Goal: Transaction & Acquisition: Purchase product/service

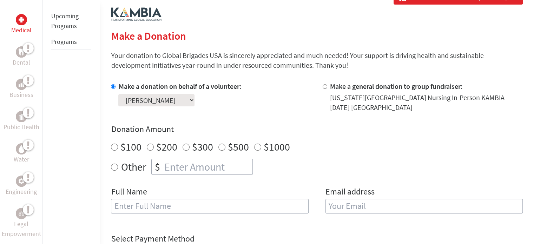
click at [118, 164] on div "Other $" at bounding box center [317, 167] width 412 height 16
radio input "true"
click at [177, 165] on input "number" at bounding box center [207, 166] width 90 height 15
type input "750"
click at [154, 206] on input "text" at bounding box center [209, 206] width 197 height 15
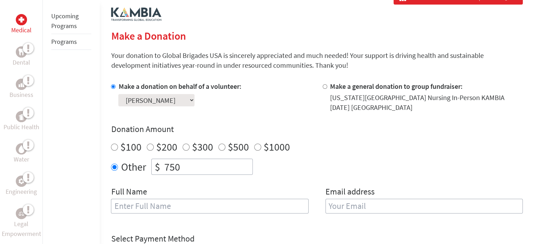
type input "[PERSON_NAME] [PERSON_NAME]"
type input "[EMAIL_ADDRESS][DOMAIN_NAME]"
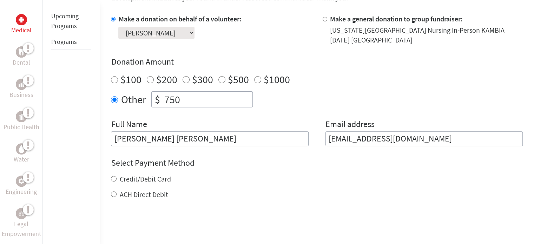
scroll to position [211, 0]
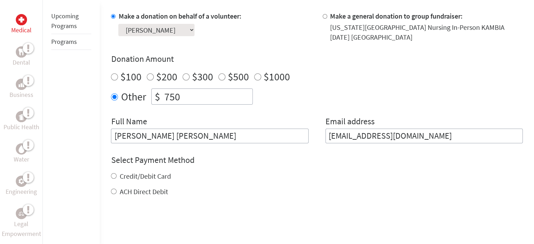
drag, startPoint x: 162, startPoint y: 135, endPoint x: 145, endPoint y: 137, distance: 18.0
click at [145, 137] on input "[PERSON_NAME] [PERSON_NAME]" at bounding box center [209, 135] width 197 height 15
type input "[PERSON_NAME]"
click at [115, 175] on input "Credit/Debit Card" at bounding box center [114, 176] width 6 height 6
radio input "true"
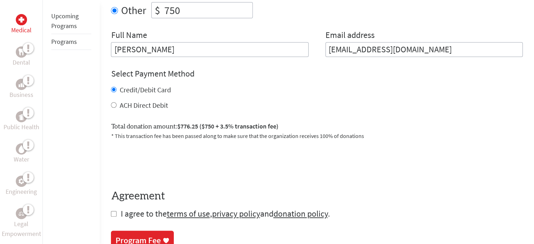
scroll to position [316, 0]
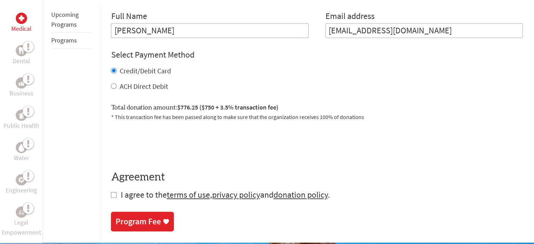
click at [113, 195] on input "checkbox" at bounding box center [114, 195] width 6 height 6
checkbox input "true"
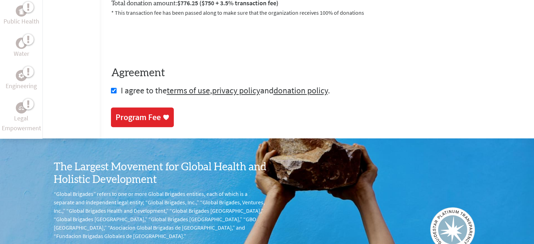
scroll to position [421, 0]
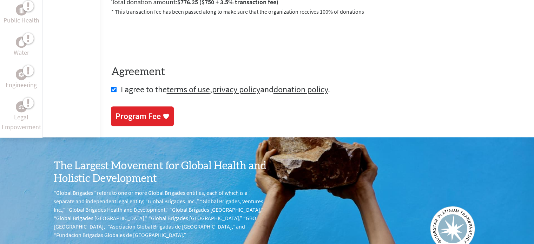
drag, startPoint x: 152, startPoint y: 114, endPoint x: 358, endPoint y: 96, distance: 207.1
click at [152, 114] on div "Program Fee" at bounding box center [137, 116] width 45 height 11
